Goal: Check status: Check status

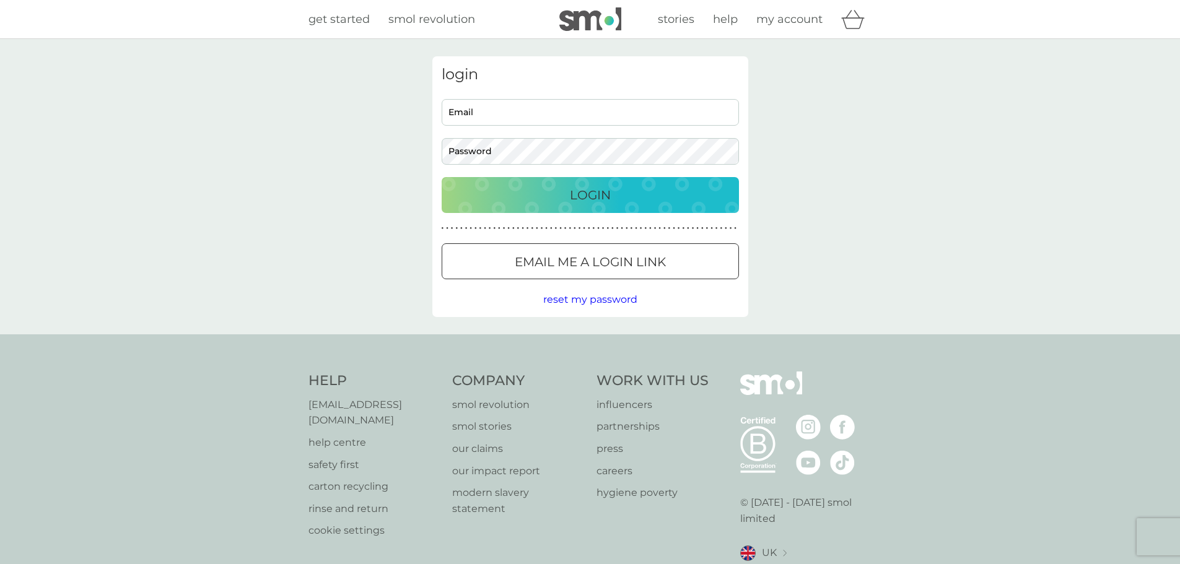
type input "rjmiller1807@gmail.com"
click at [551, 205] on button "Login" at bounding box center [590, 195] width 297 height 36
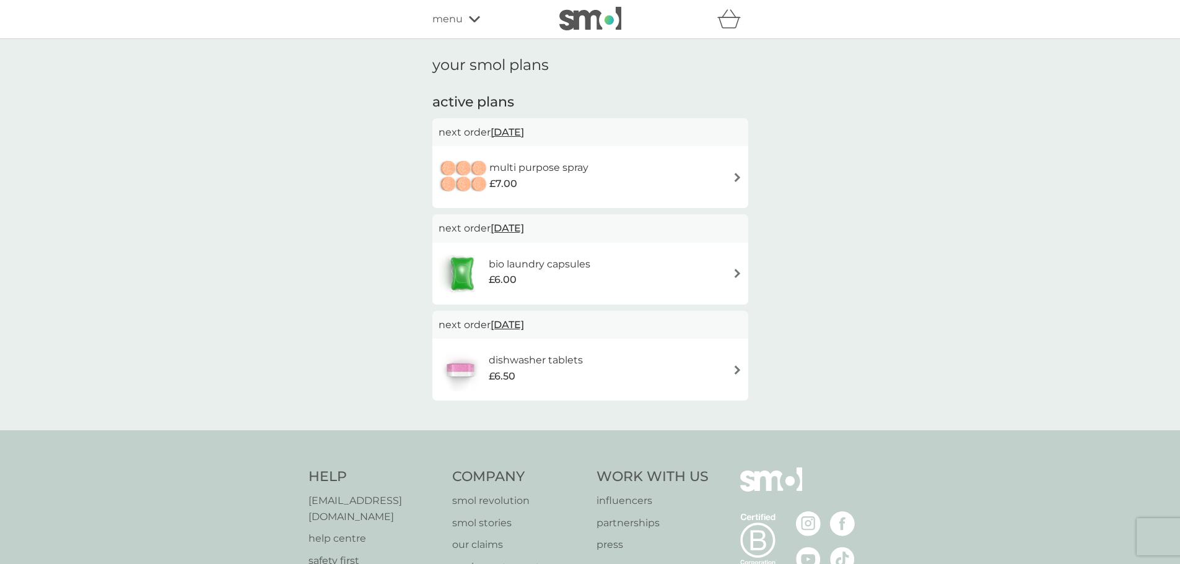
click at [436, 19] on span "menu" at bounding box center [447, 19] width 30 height 16
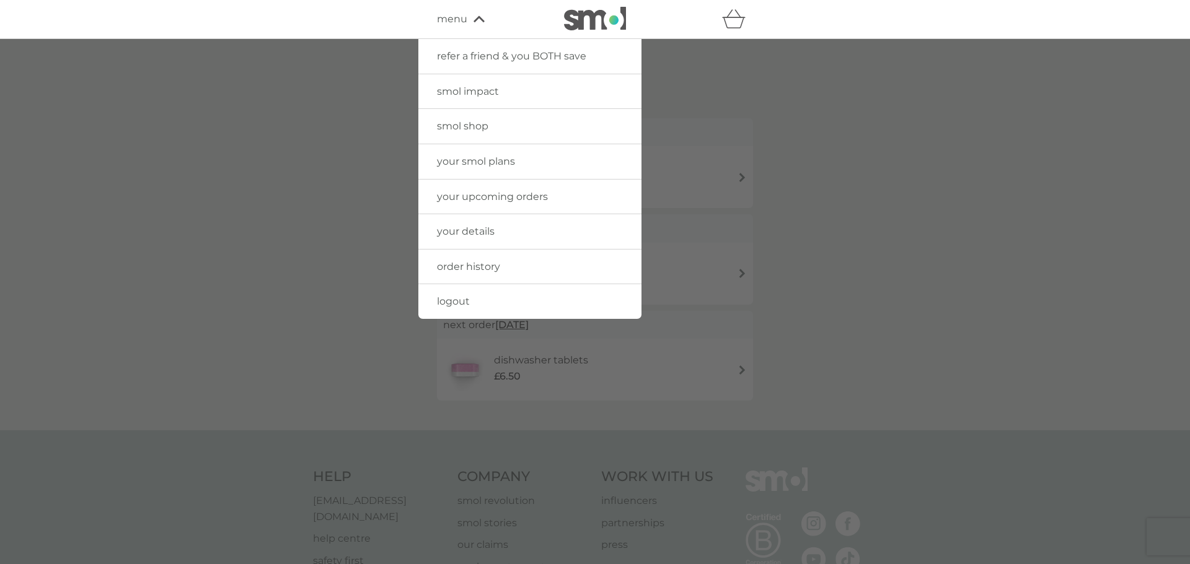
drag, startPoint x: 796, startPoint y: 71, endPoint x: 789, endPoint y: 65, distance: 8.8
click at [796, 71] on div at bounding box center [595, 321] width 1190 height 564
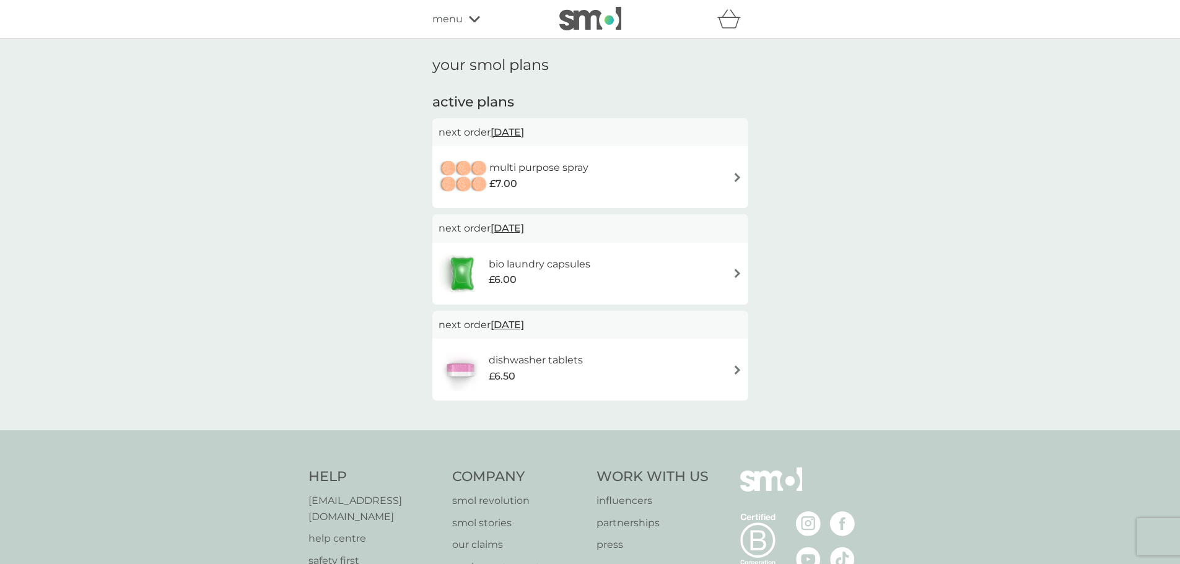
click at [592, 32] on link at bounding box center [590, 19] width 62 height 25
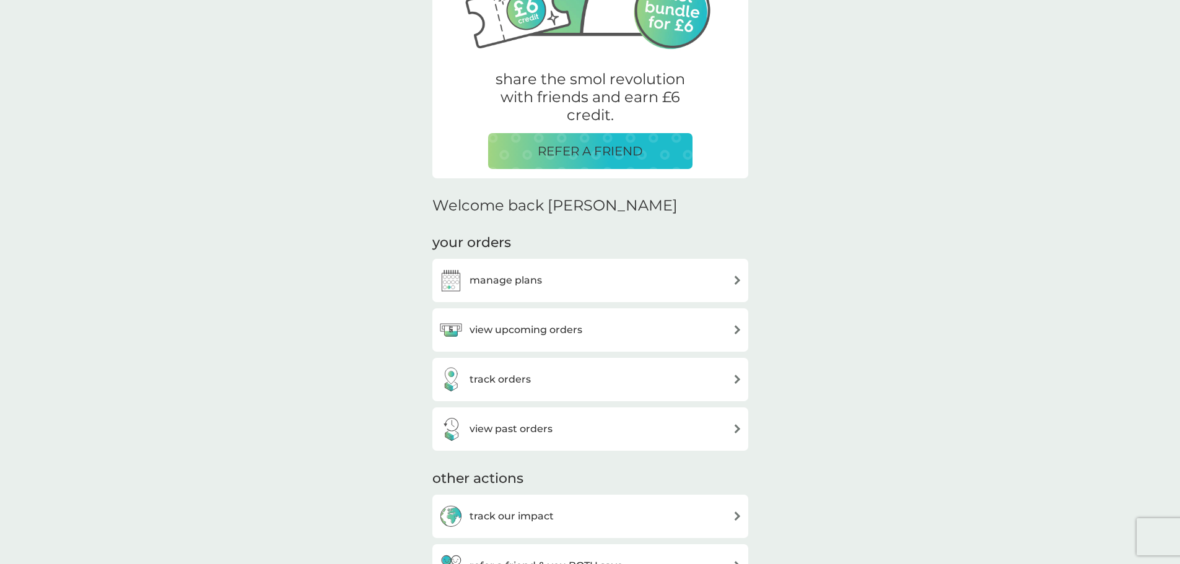
scroll to position [186, 0]
click at [506, 387] on h3 "track orders" at bounding box center [500, 379] width 61 height 16
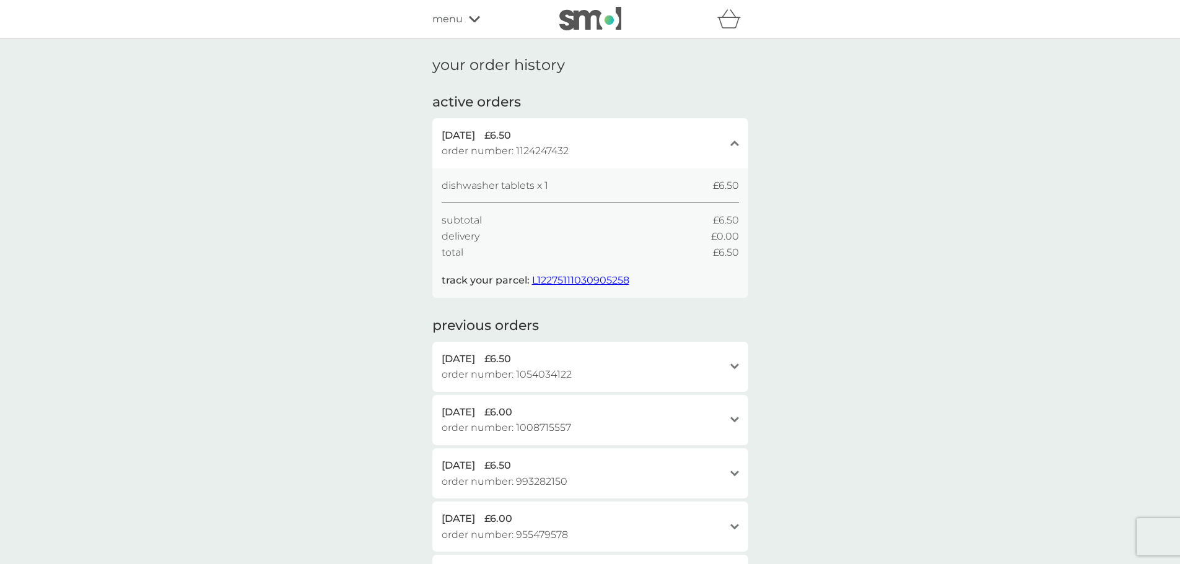
click at [568, 279] on span "L12275111030905258" at bounding box center [580, 280] width 97 height 12
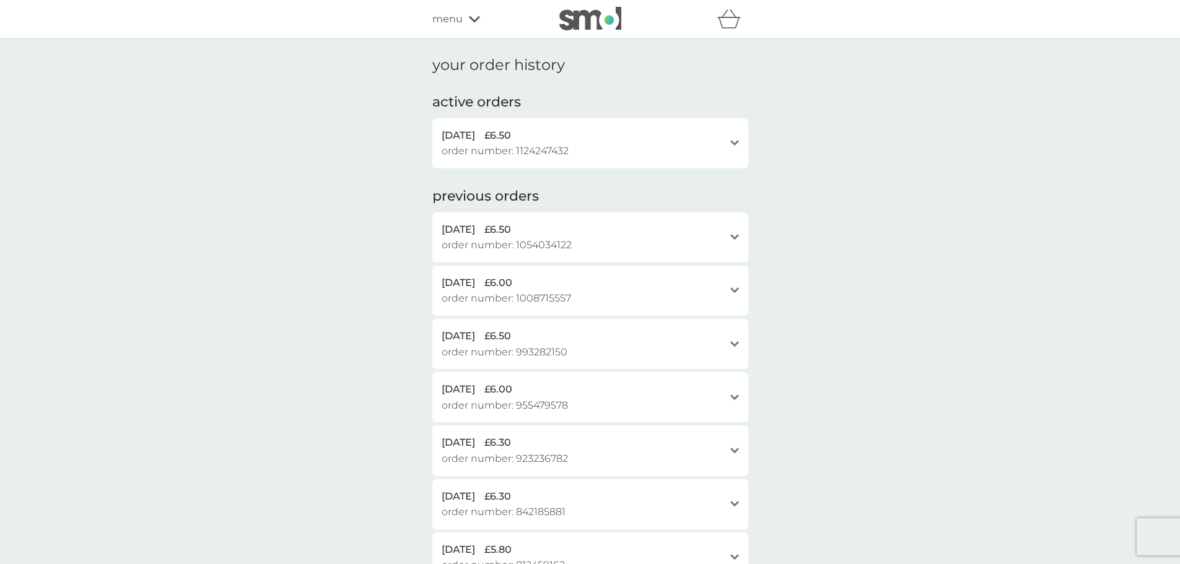
click at [647, 239] on div "[DATE] £6.50 order number: 1054034122" at bounding box center [583, 238] width 283 height 32
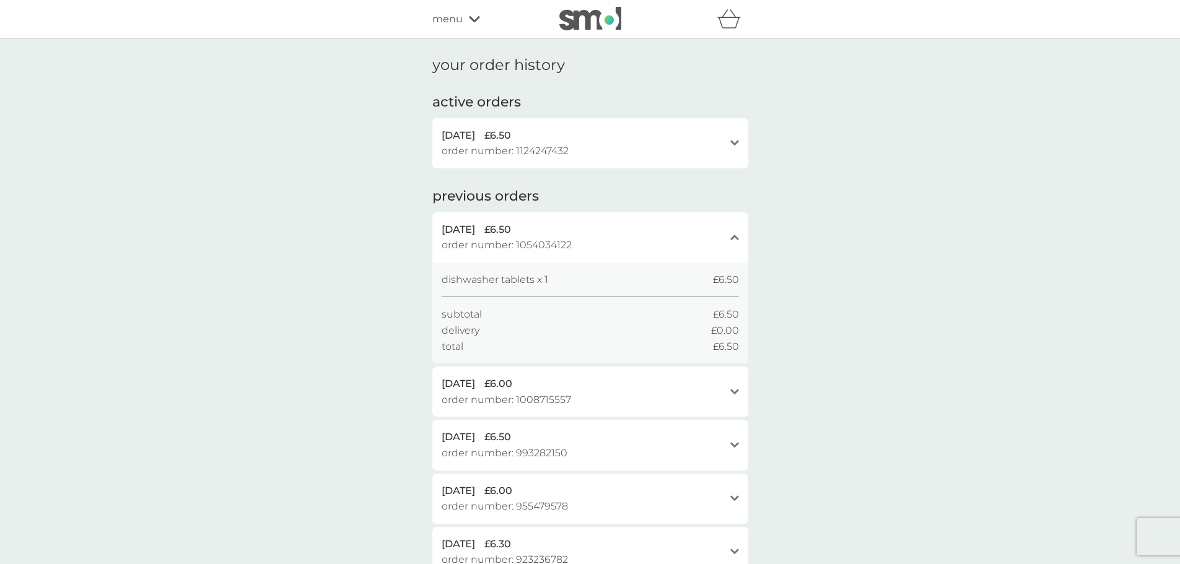
click at [644, 144] on div "[DATE] £6.50 order number: 1124247432" at bounding box center [583, 144] width 283 height 32
